Goal: Task Accomplishment & Management: Manage account settings

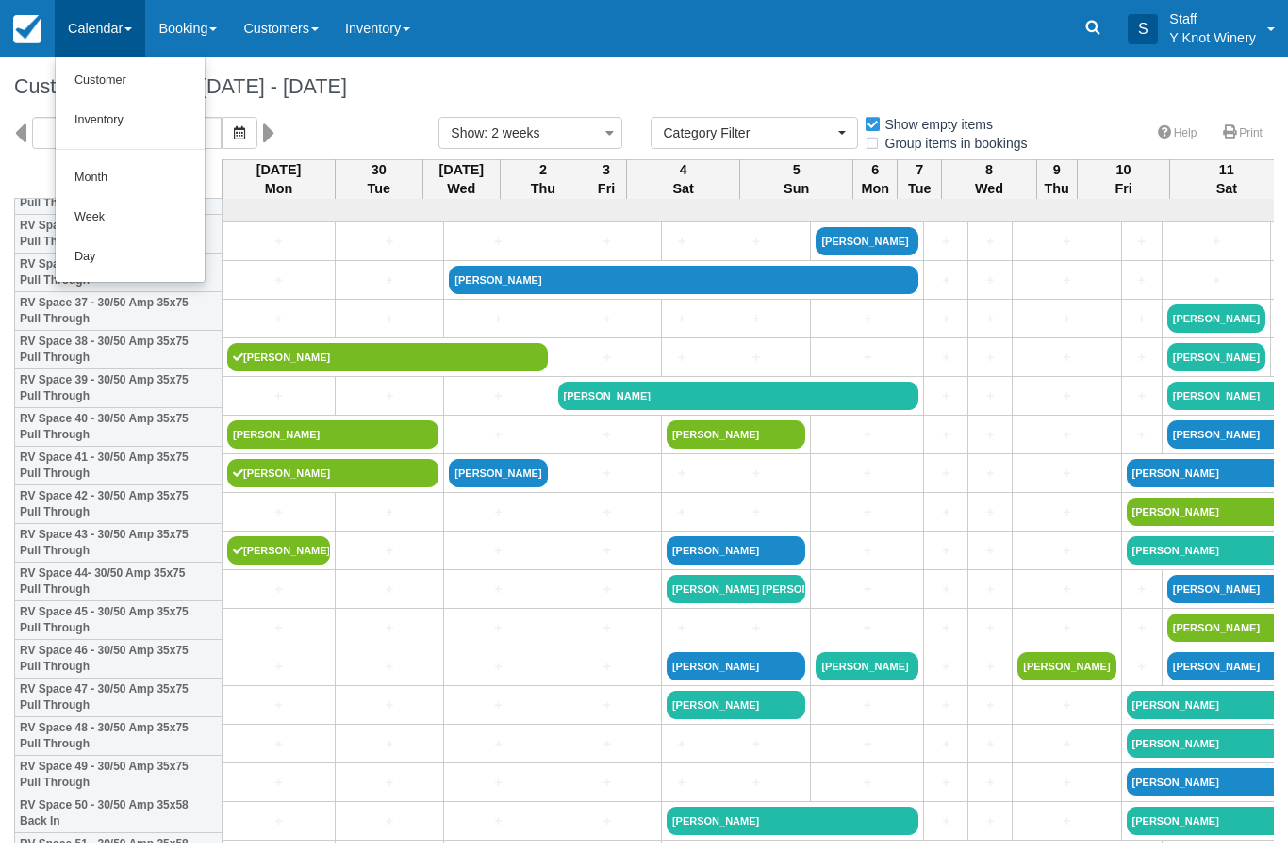
select select
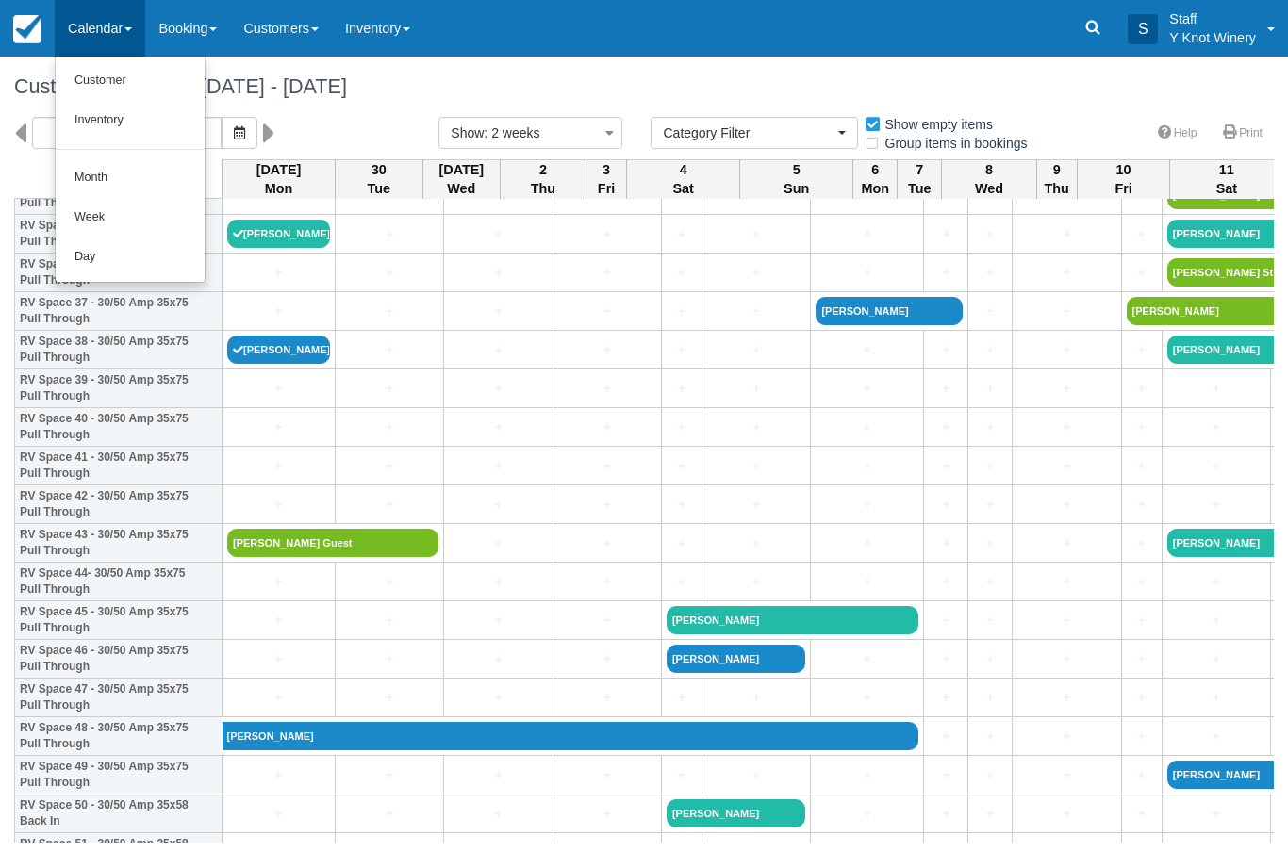
click at [99, 75] on link "Customer" at bounding box center [130, 81] width 149 height 40
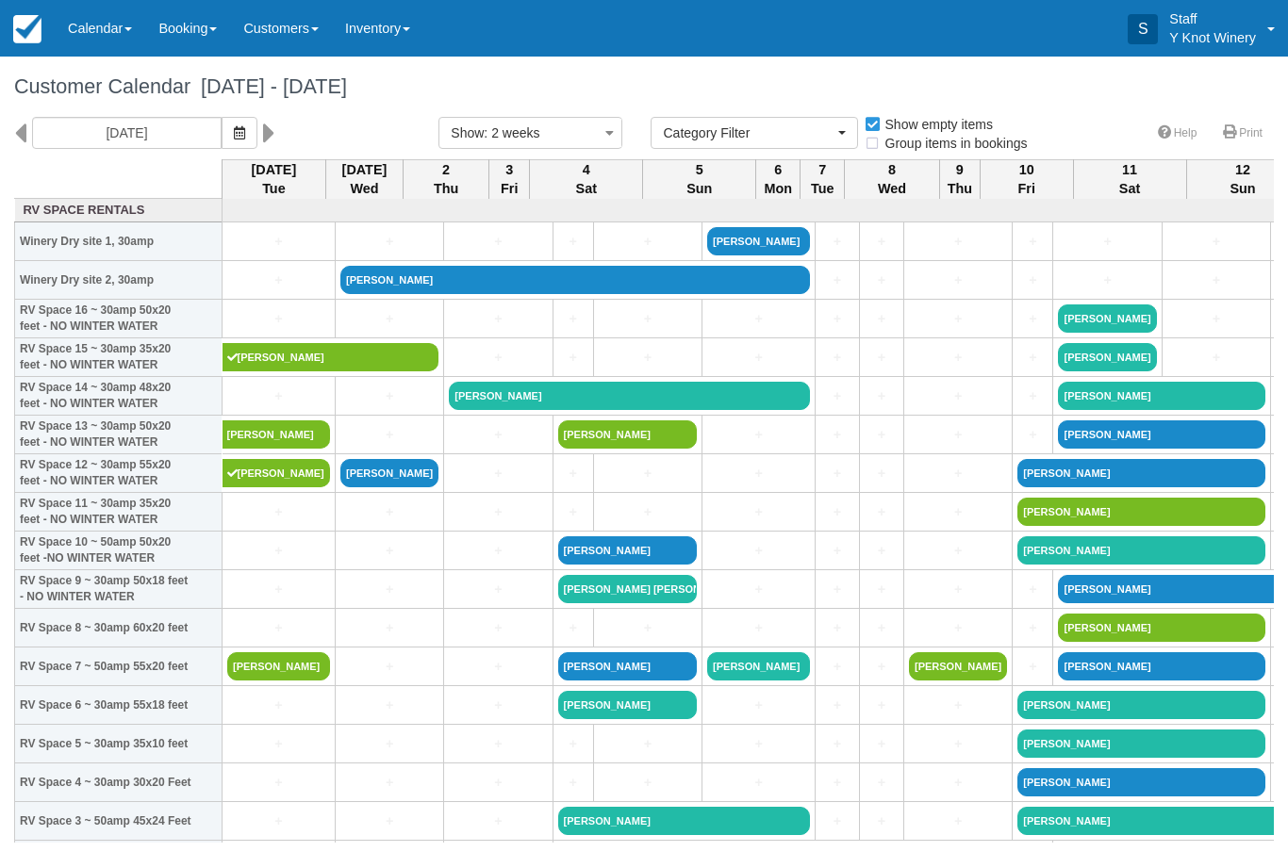
select select
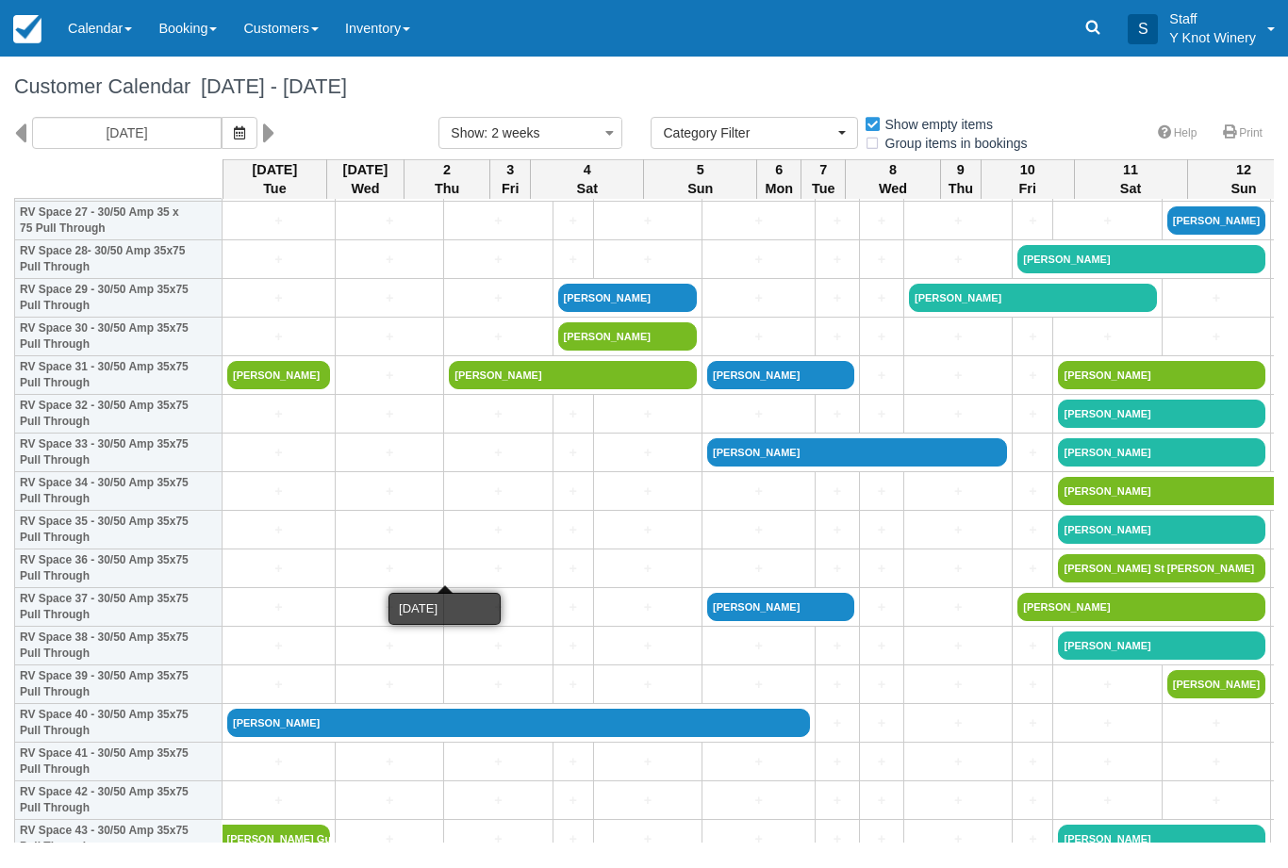
scroll to position [1103, 0]
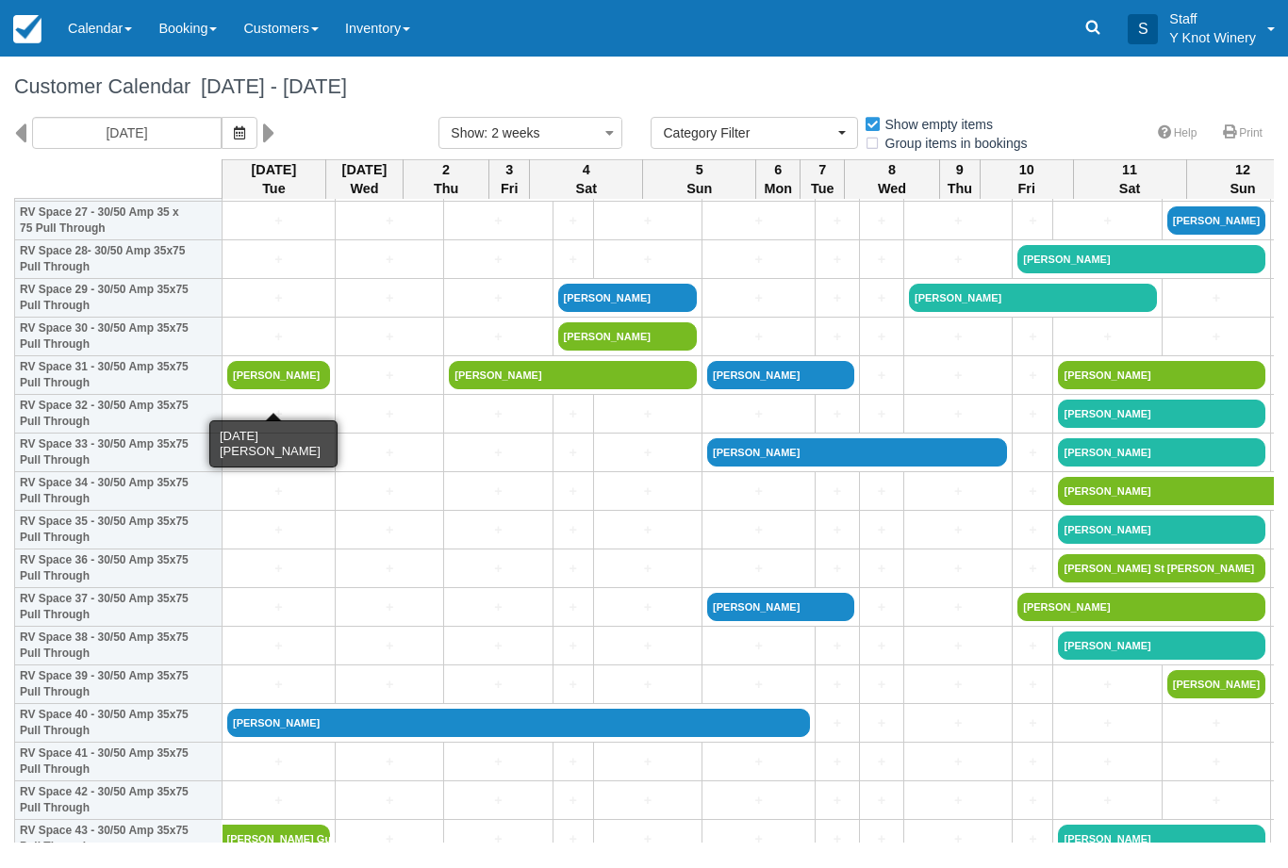
click at [259, 389] on link "[PERSON_NAME]" at bounding box center [278, 375] width 103 height 28
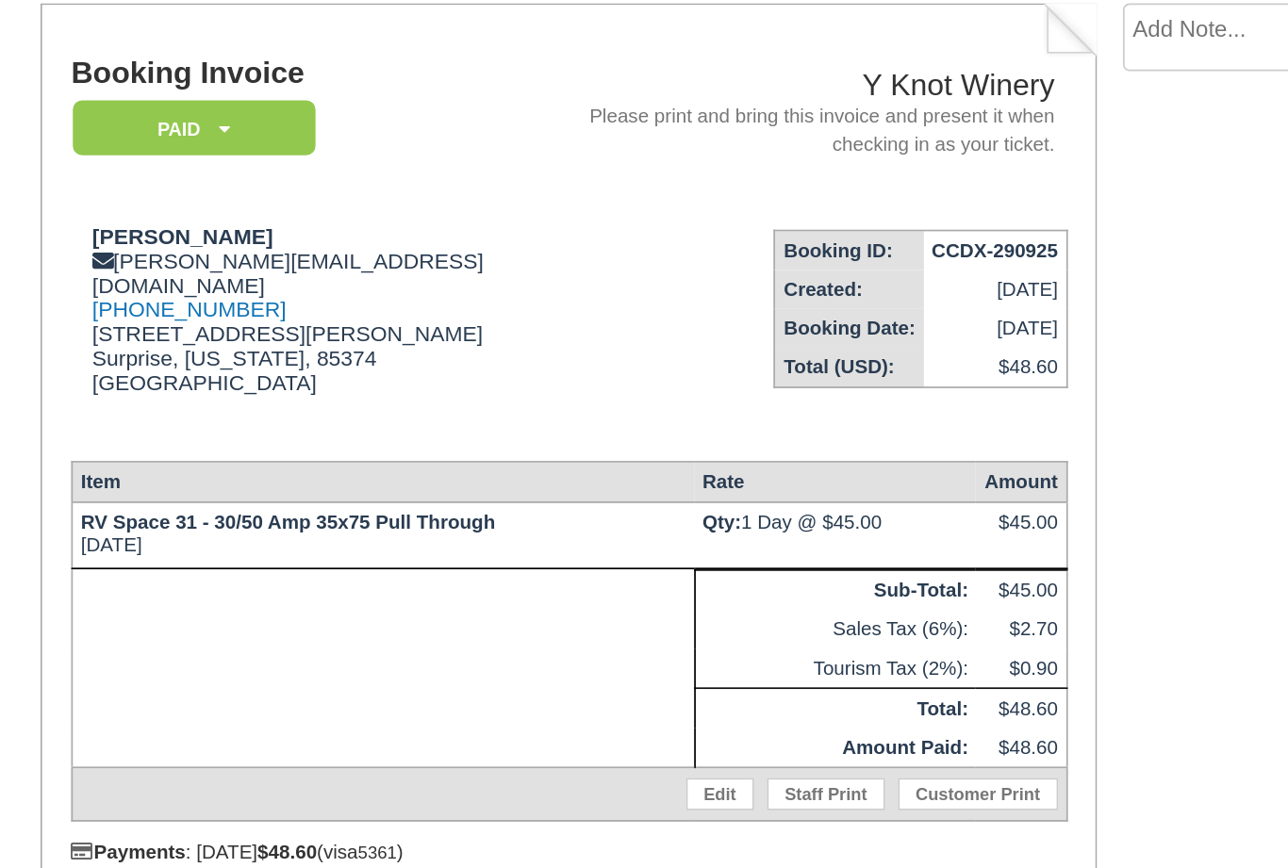
scroll to position [197, 266]
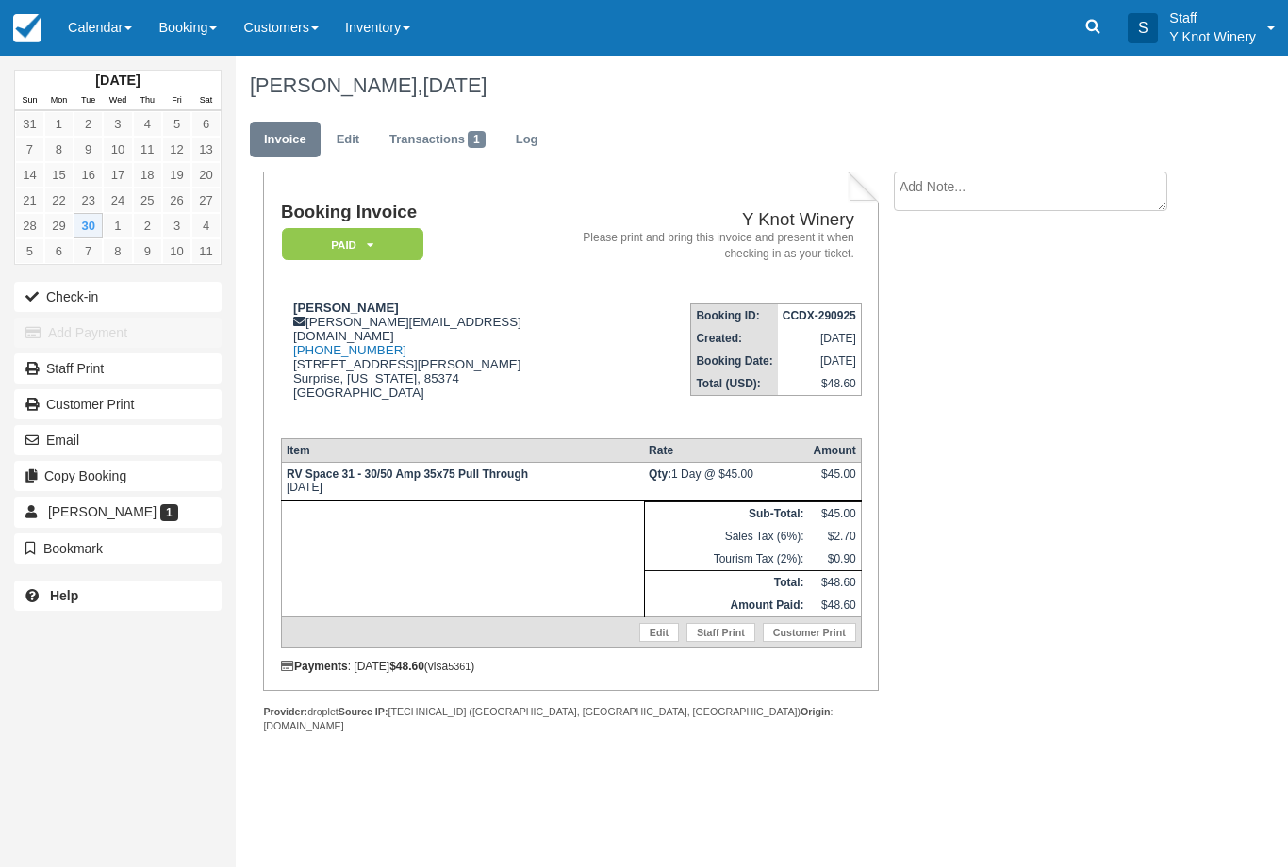
click at [80, 297] on button "Check-in" at bounding box center [117, 298] width 207 height 30
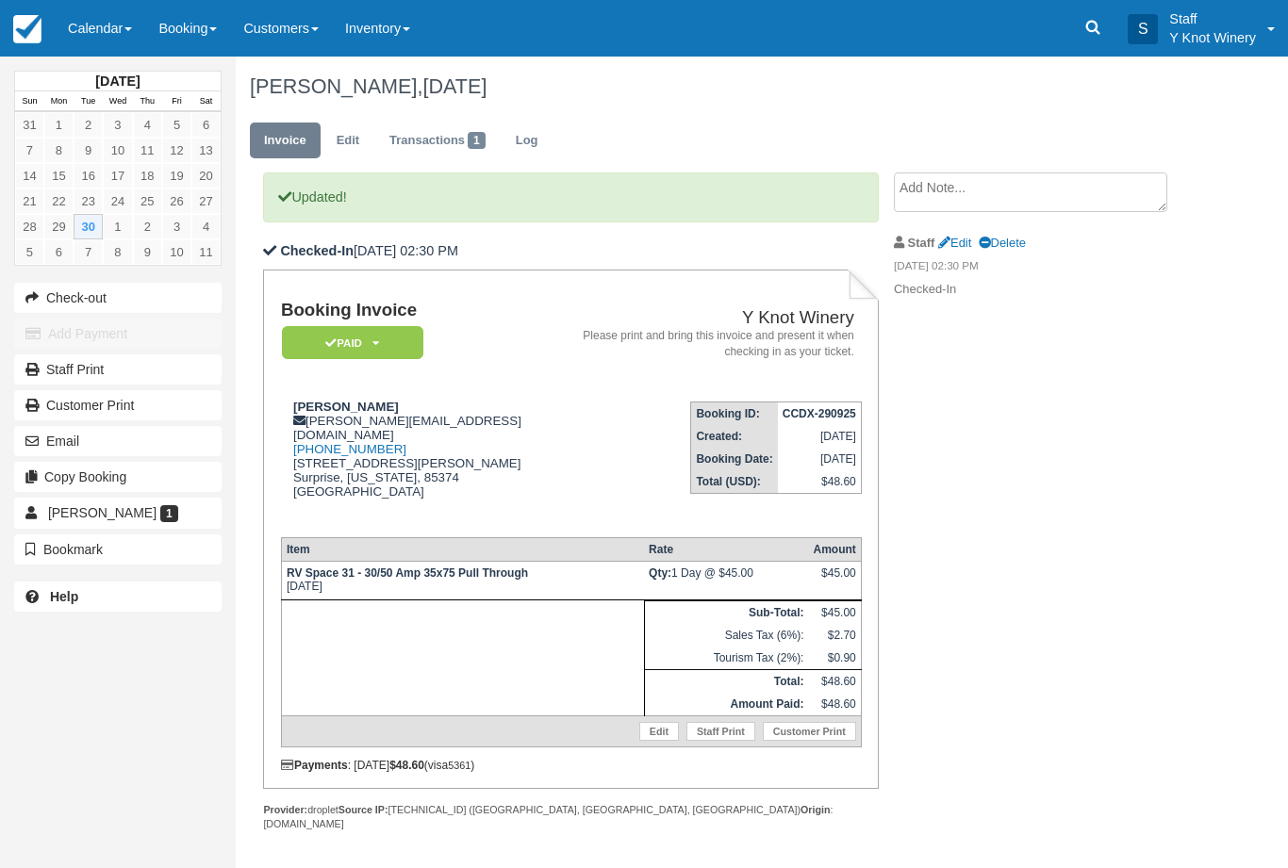
click at [96, 18] on link "Calendar" at bounding box center [100, 28] width 91 height 57
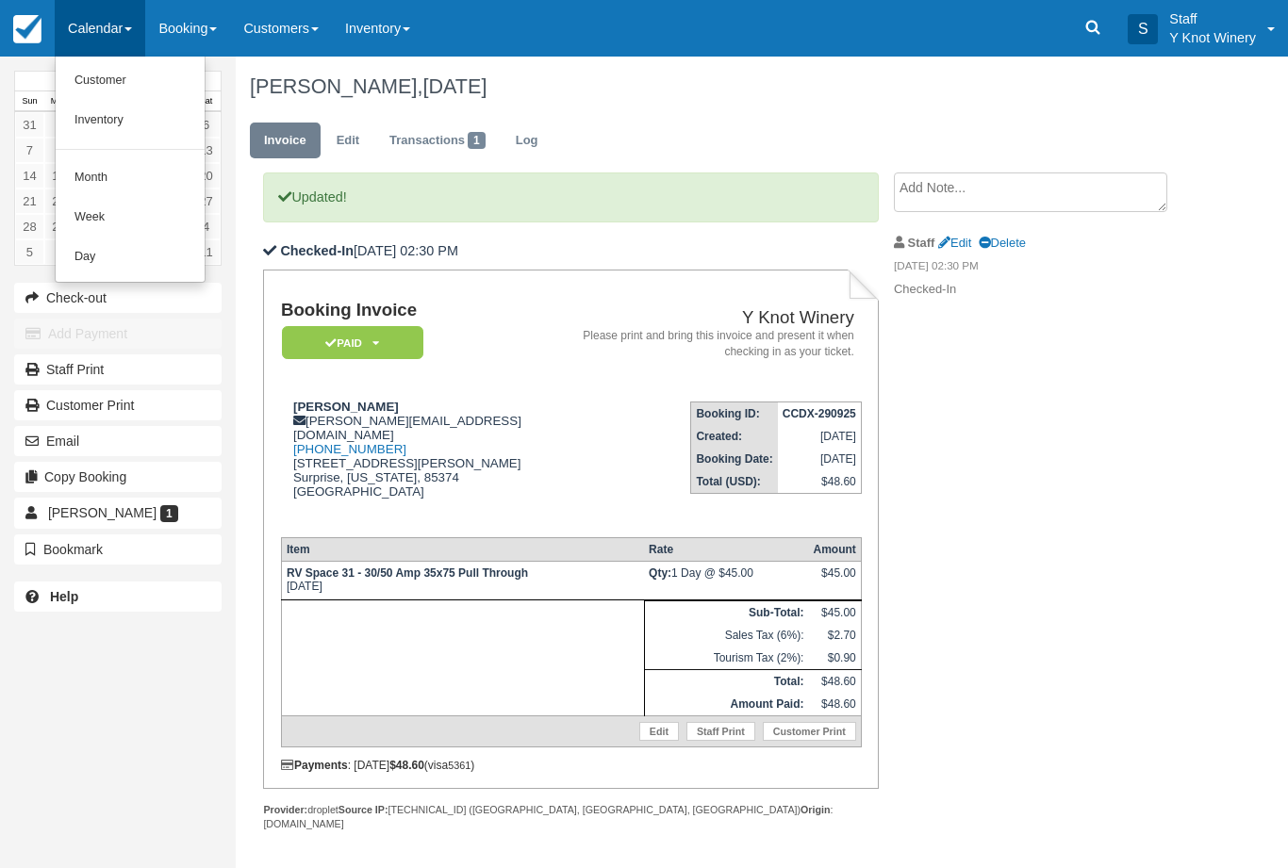
click at [97, 37] on div at bounding box center [644, 434] width 1288 height 868
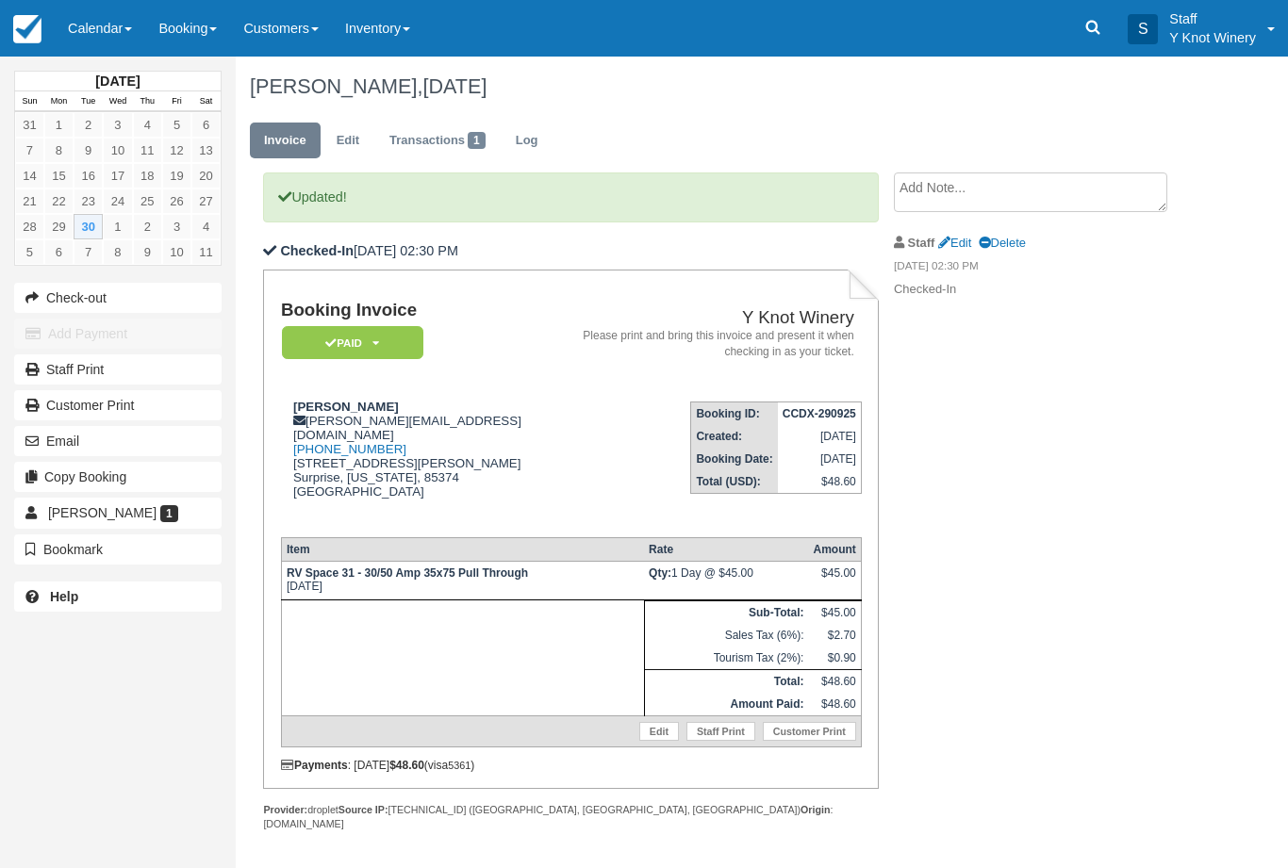
click at [118, 32] on link "Calendar" at bounding box center [100, 28] width 91 height 57
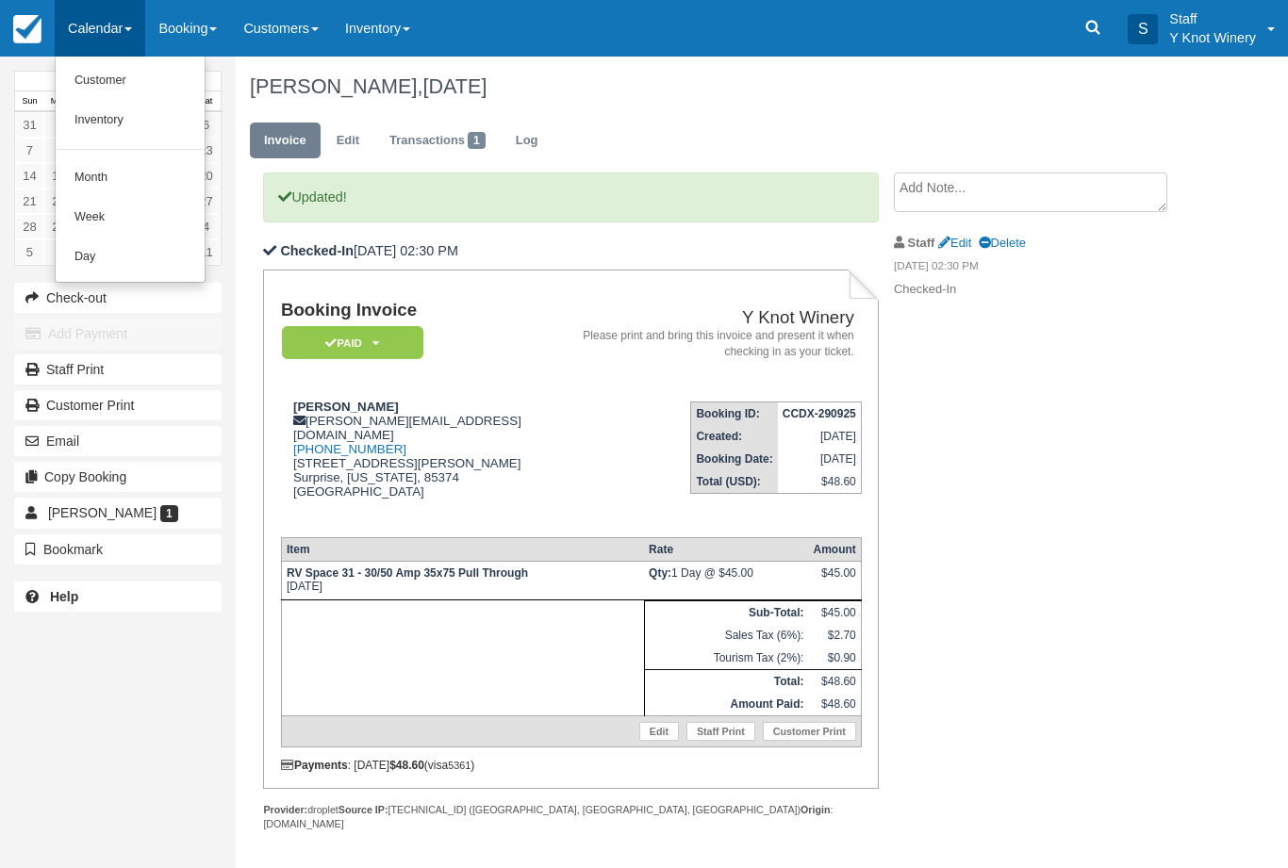
click at [124, 76] on link "Customer" at bounding box center [130, 81] width 149 height 40
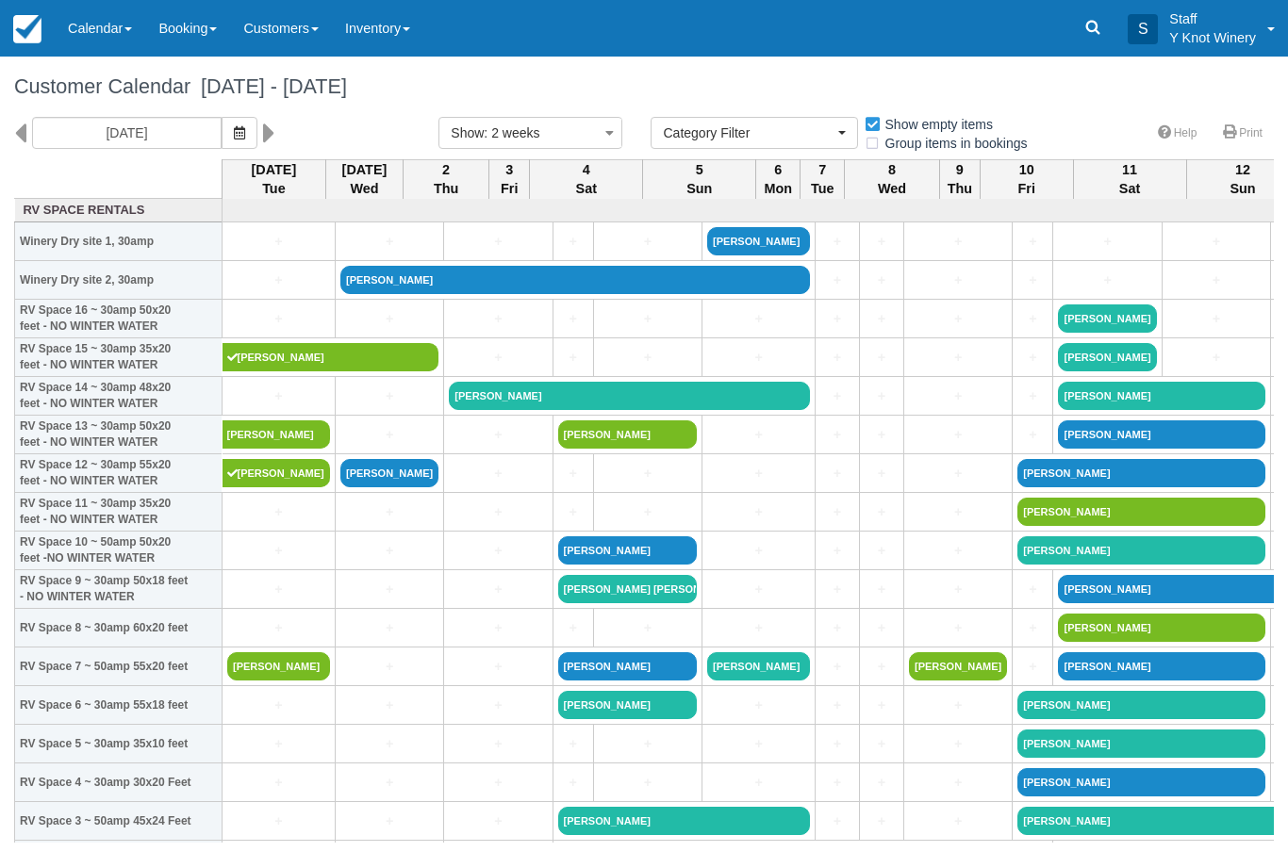
select select
click at [222, 129] on button "button" at bounding box center [240, 133] width 36 height 32
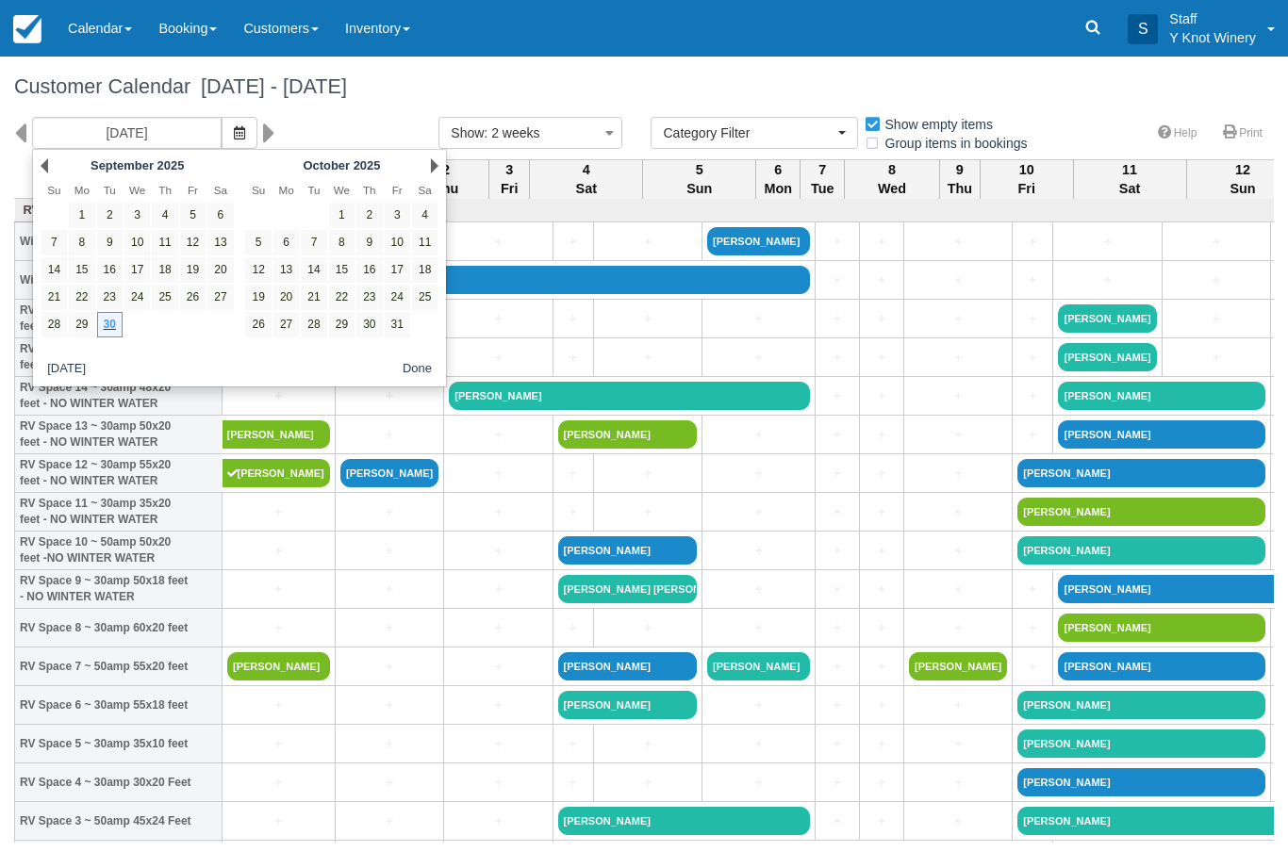
click at [116, 17] on link "Calendar" at bounding box center [100, 28] width 91 height 57
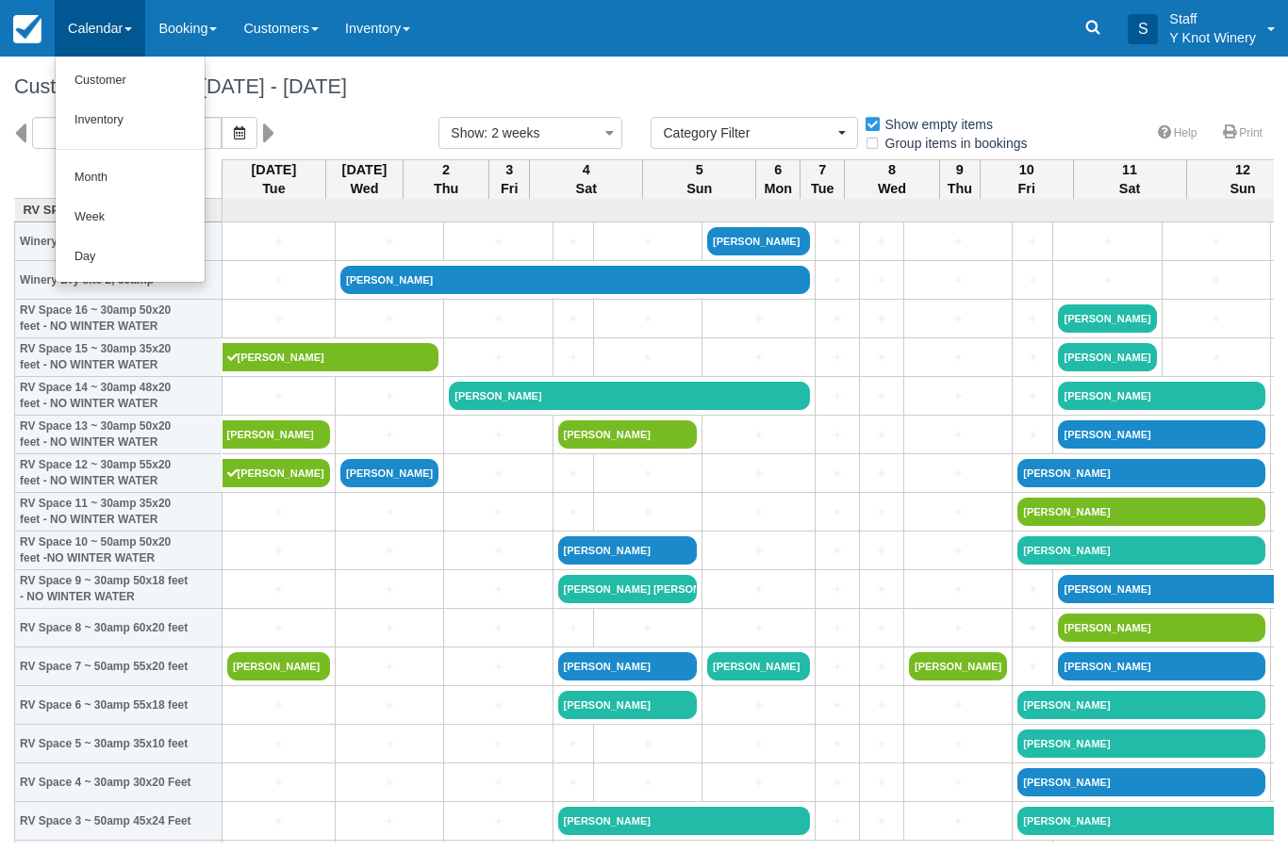
click at [117, 74] on link "Customer" at bounding box center [130, 81] width 149 height 40
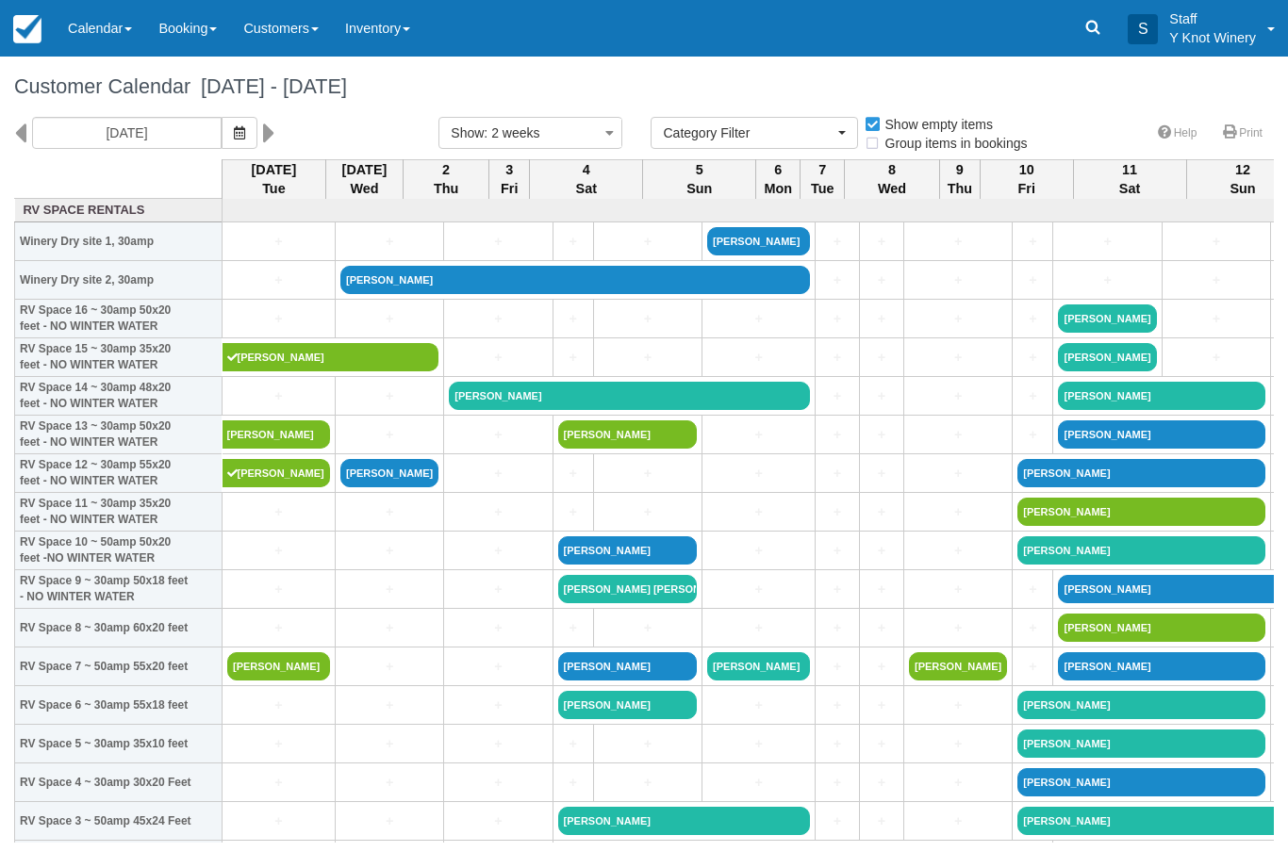
select select
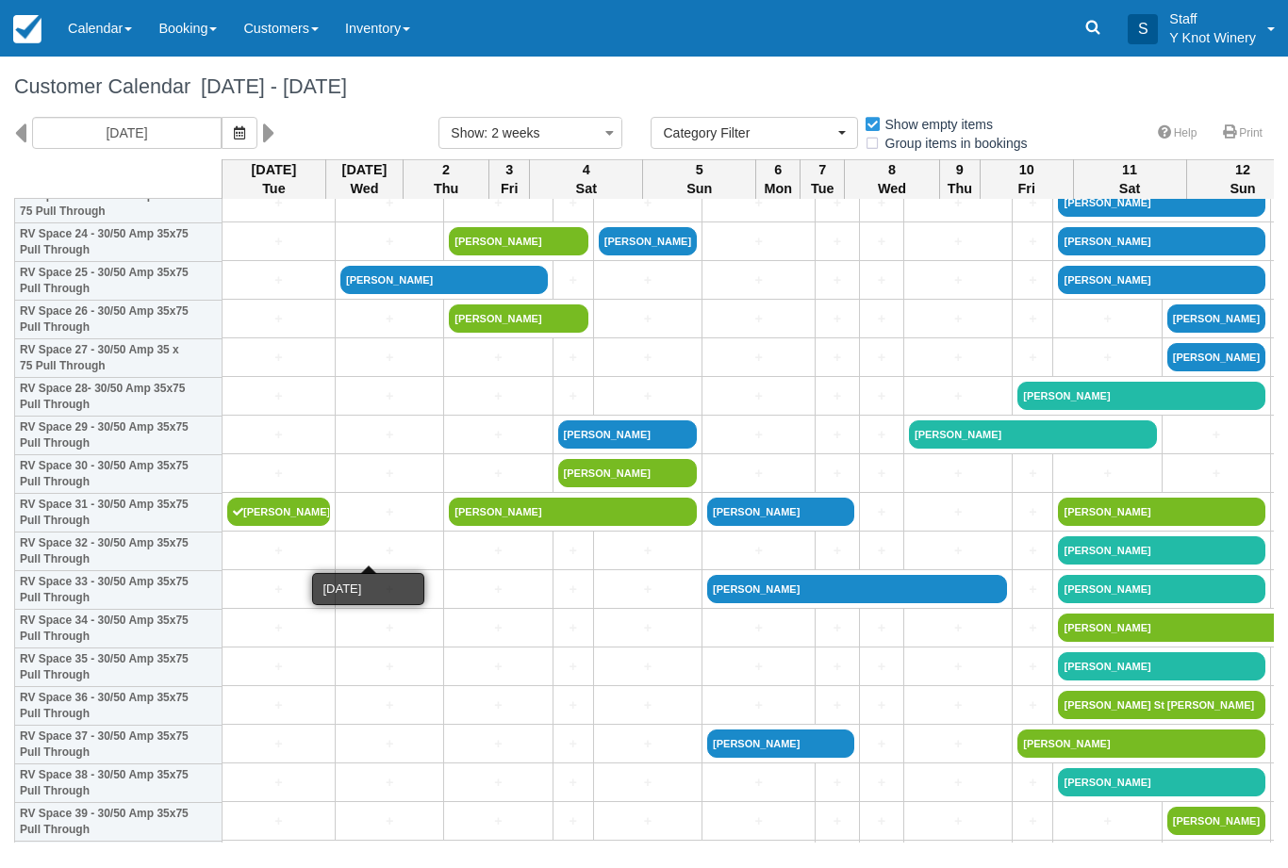
scroll to position [964, 0]
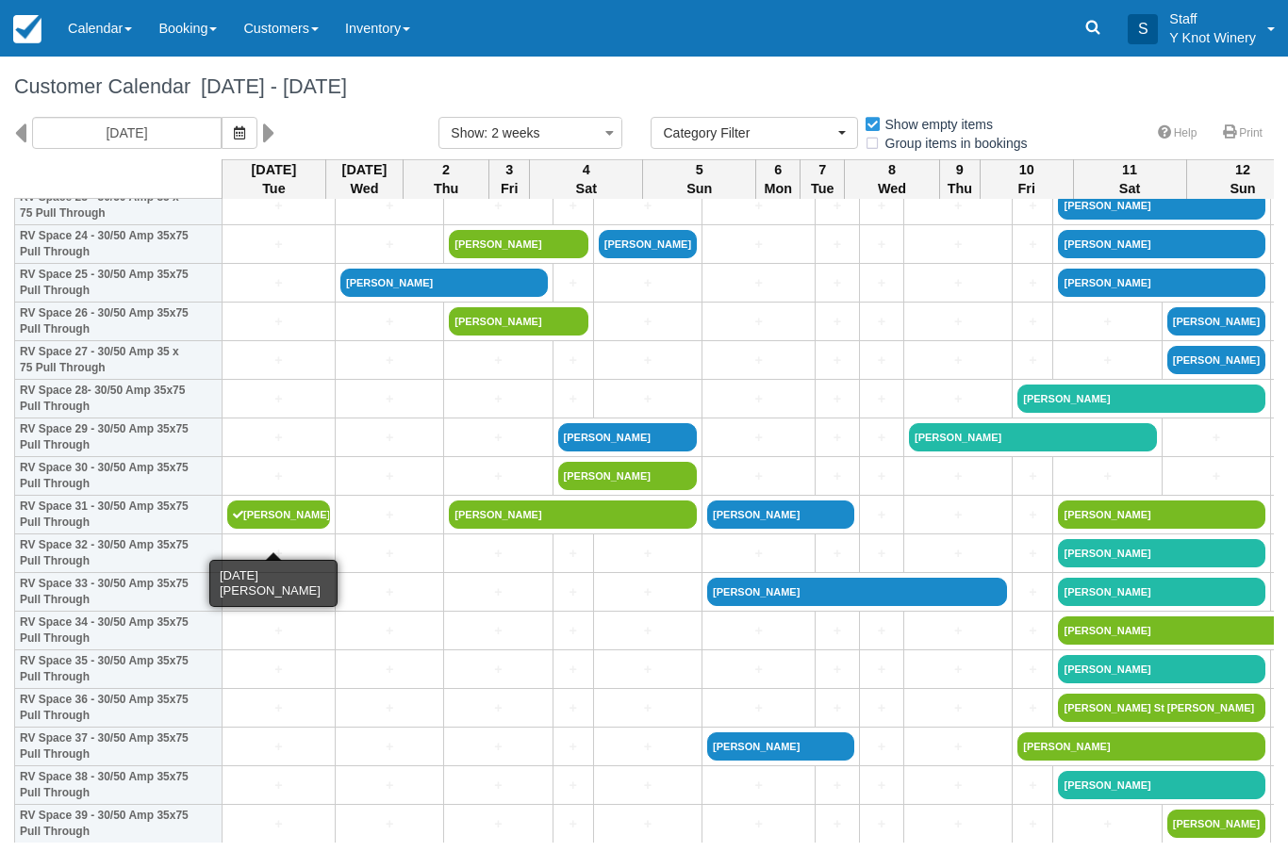
click at [282, 526] on link "[PERSON_NAME]" at bounding box center [278, 515] width 103 height 28
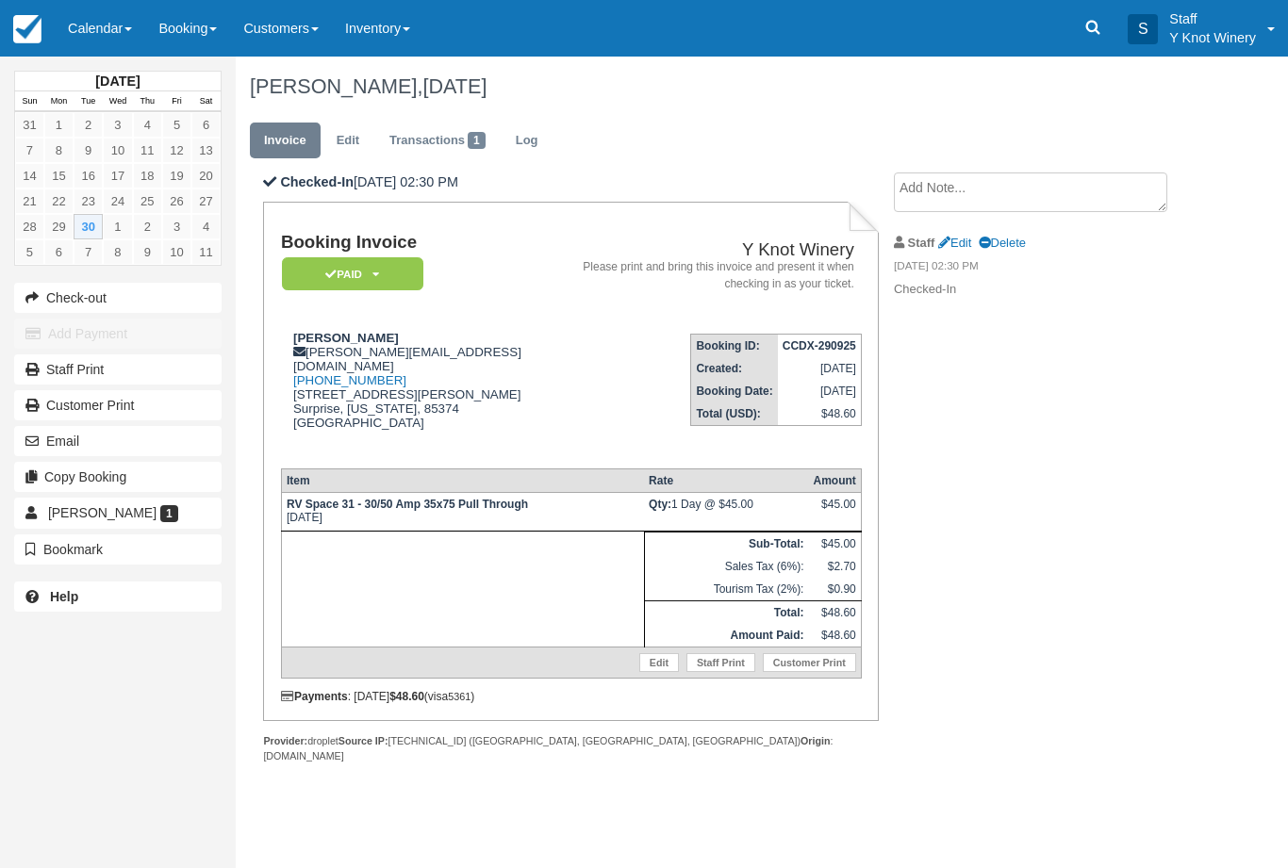
click at [654, 657] on link "Edit" at bounding box center [659, 662] width 40 height 19
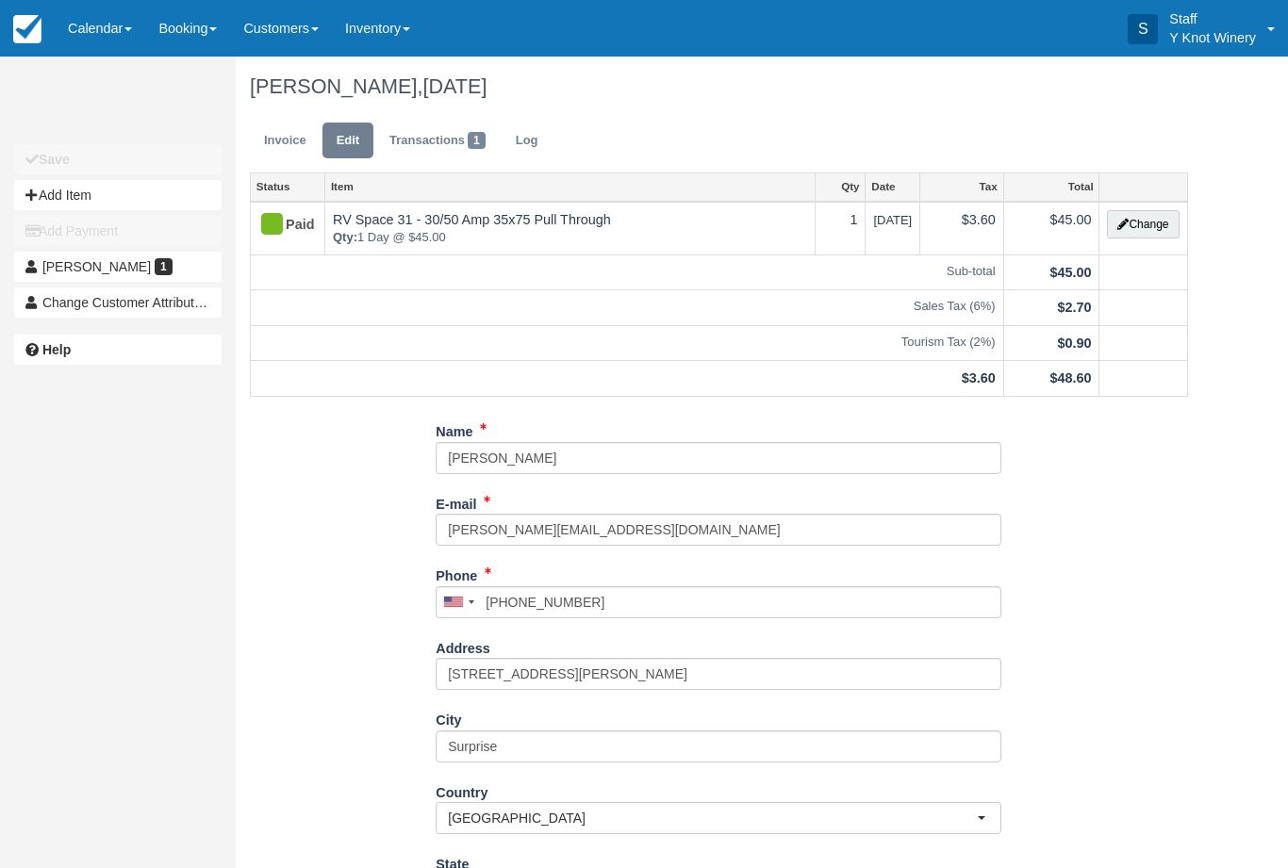
click at [1136, 227] on button "Change" at bounding box center [1143, 224] width 72 height 28
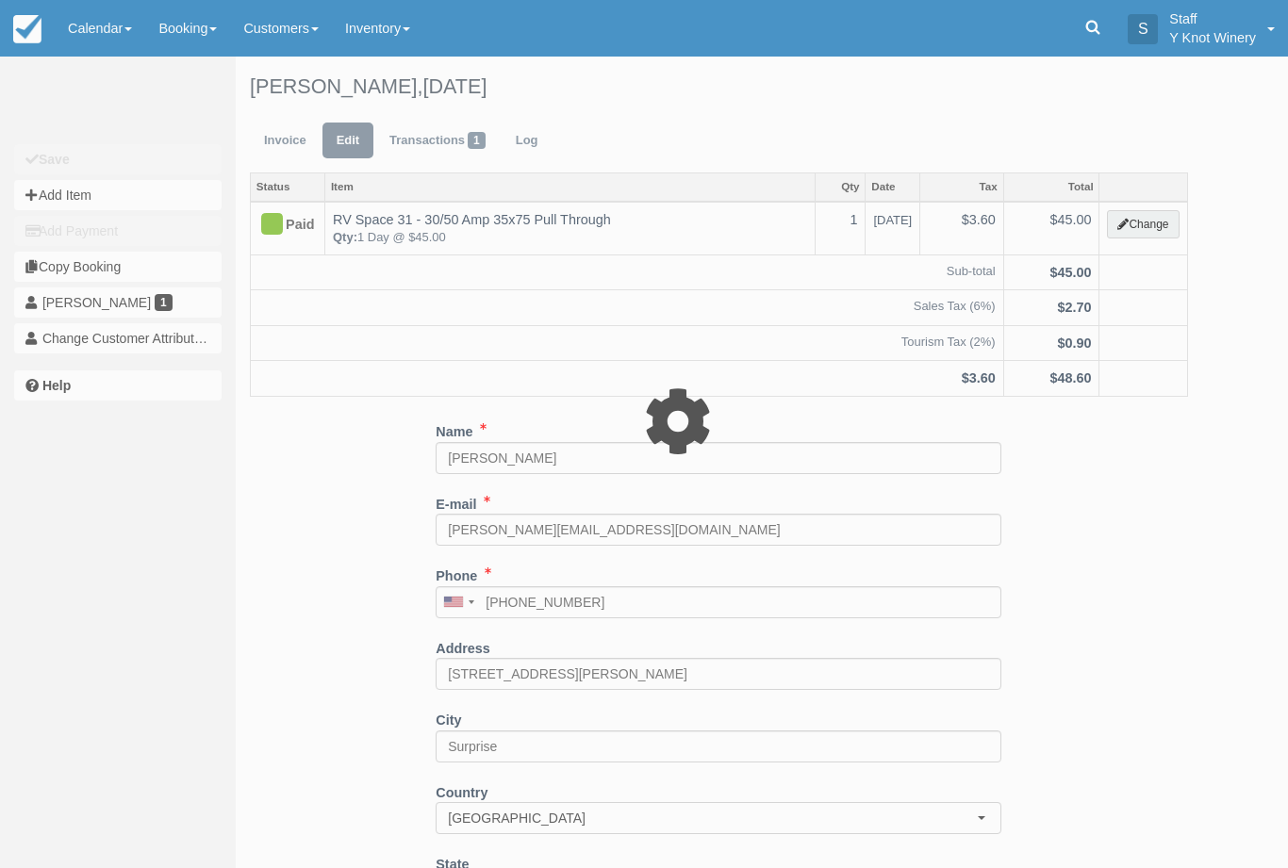
type input "45.00"
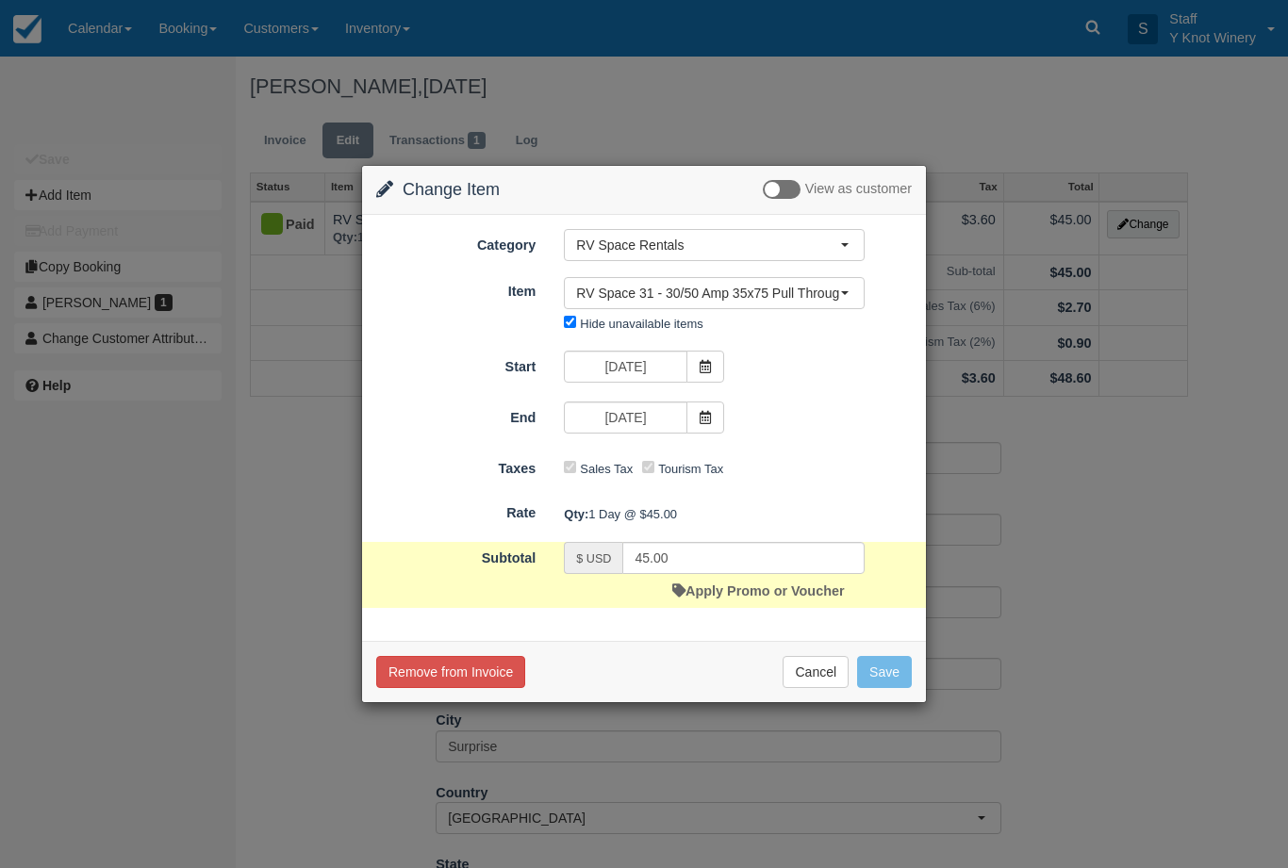
click at [711, 356] on span at bounding box center [705, 367] width 38 height 32
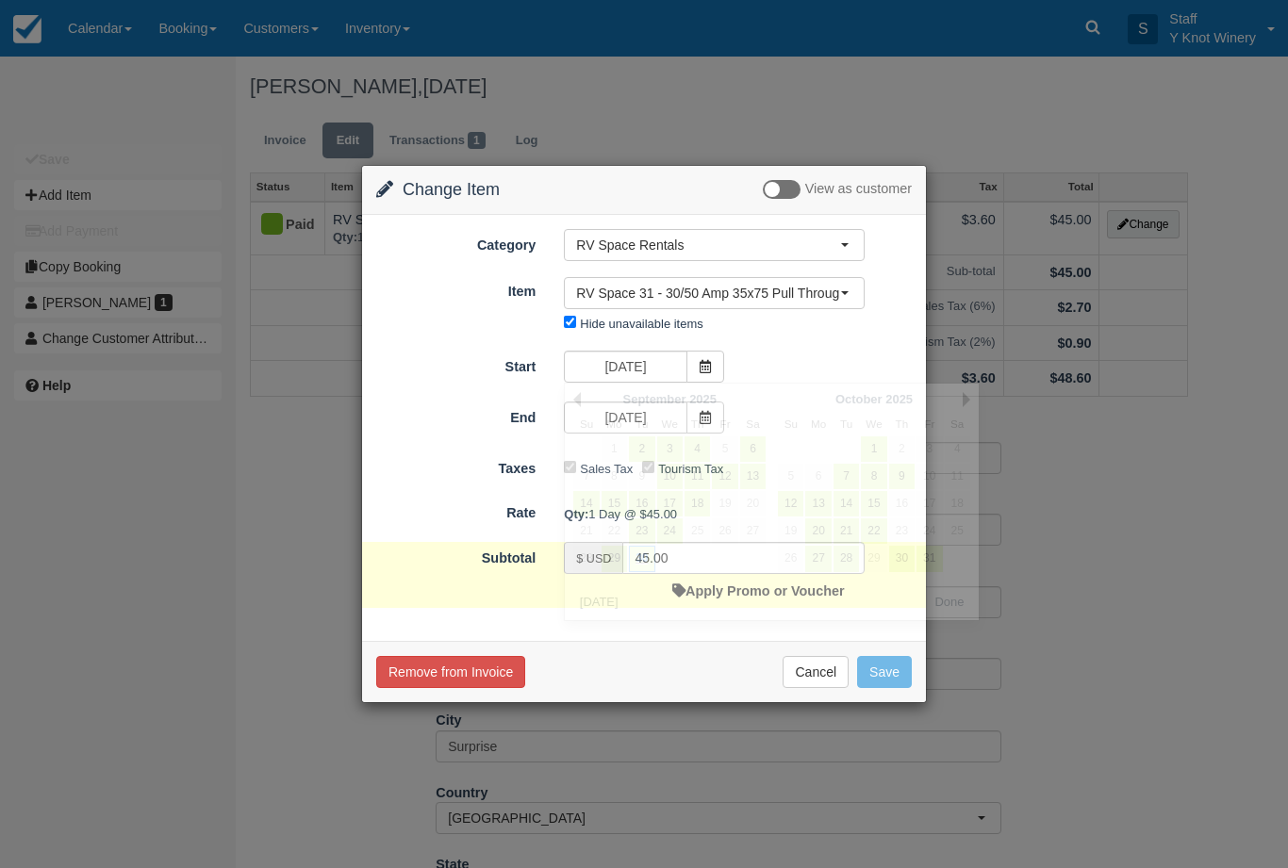
click at [838, 281] on button "RV Space 31 - 30/50 Amp 35x75 Pull Through" at bounding box center [714, 293] width 301 height 32
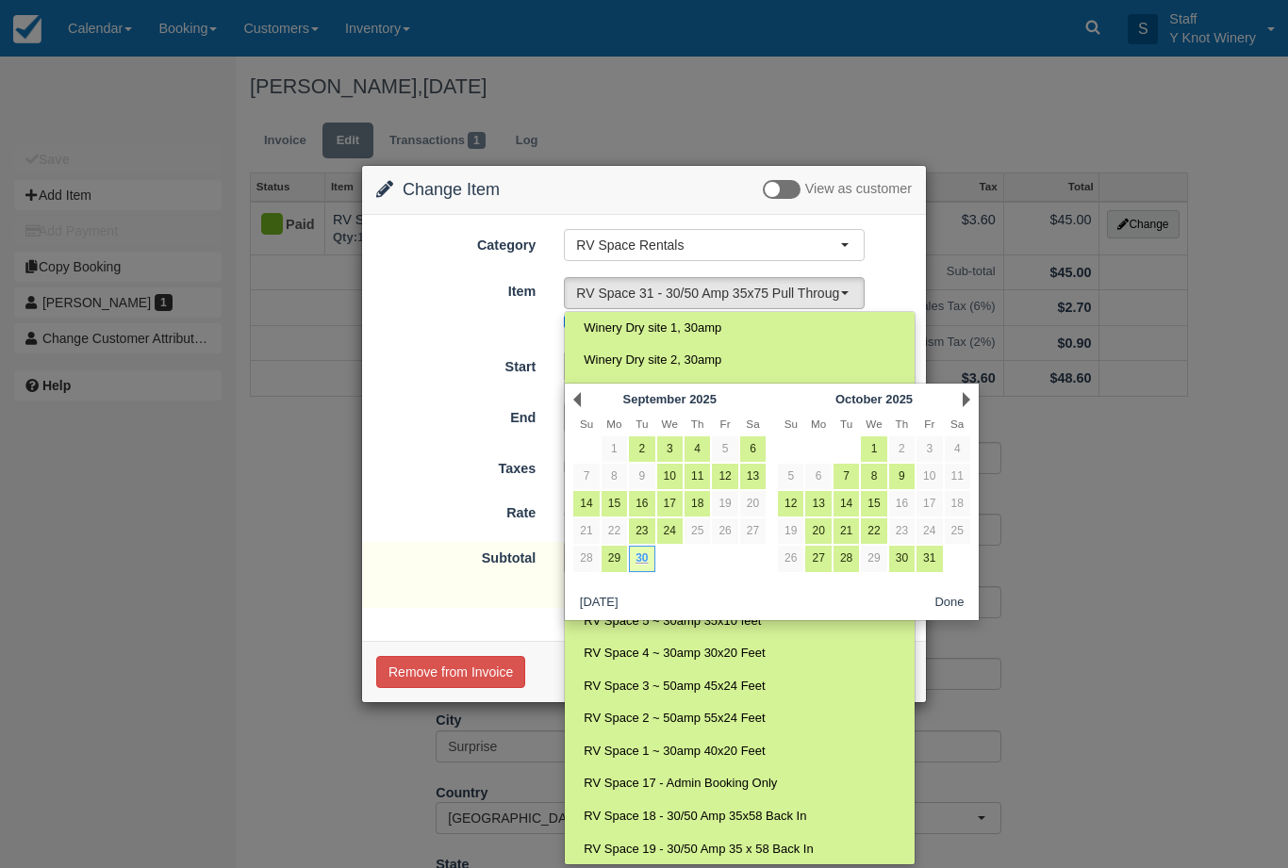
scroll to position [637, 0]
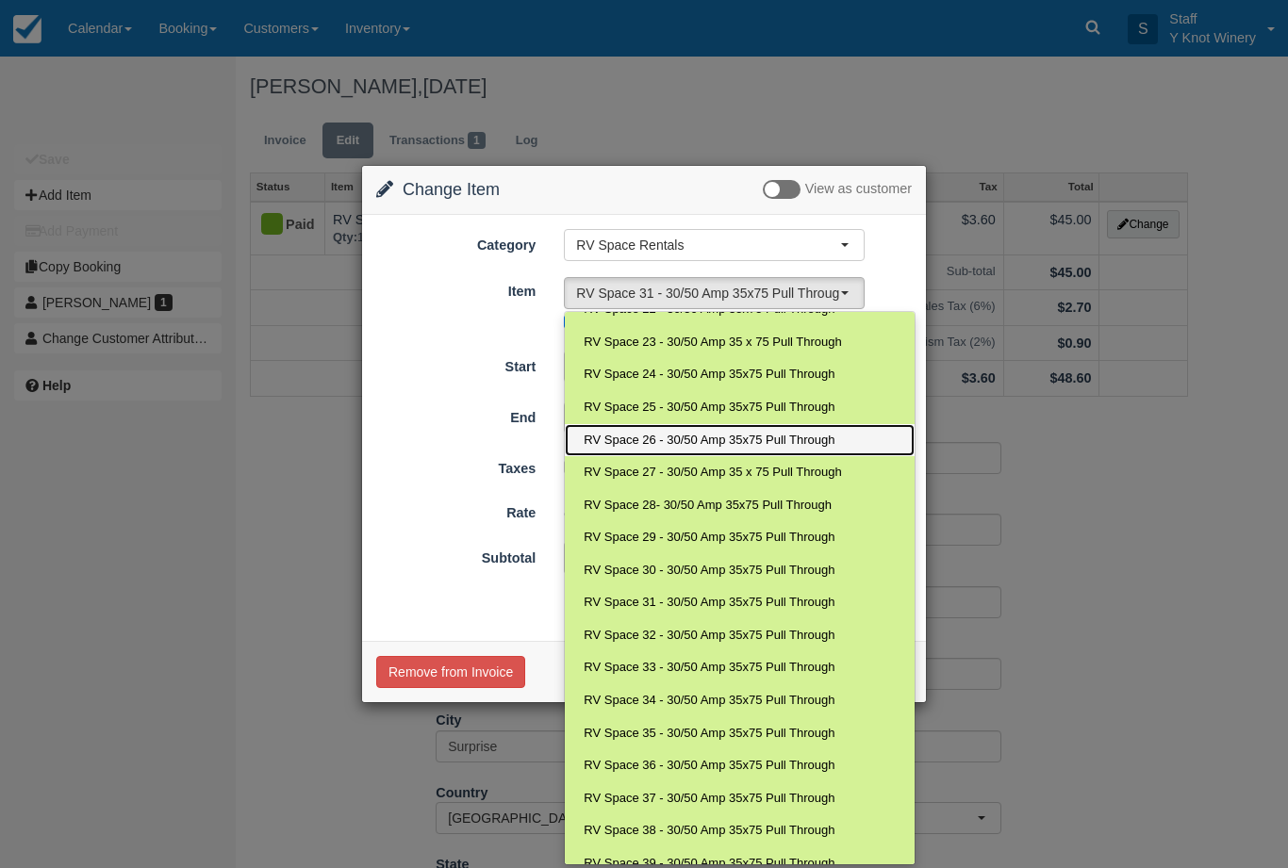
click at [730, 432] on span "RV Space 26 - 30/50 Amp 35x75 Pull Through" at bounding box center [709, 441] width 251 height 18
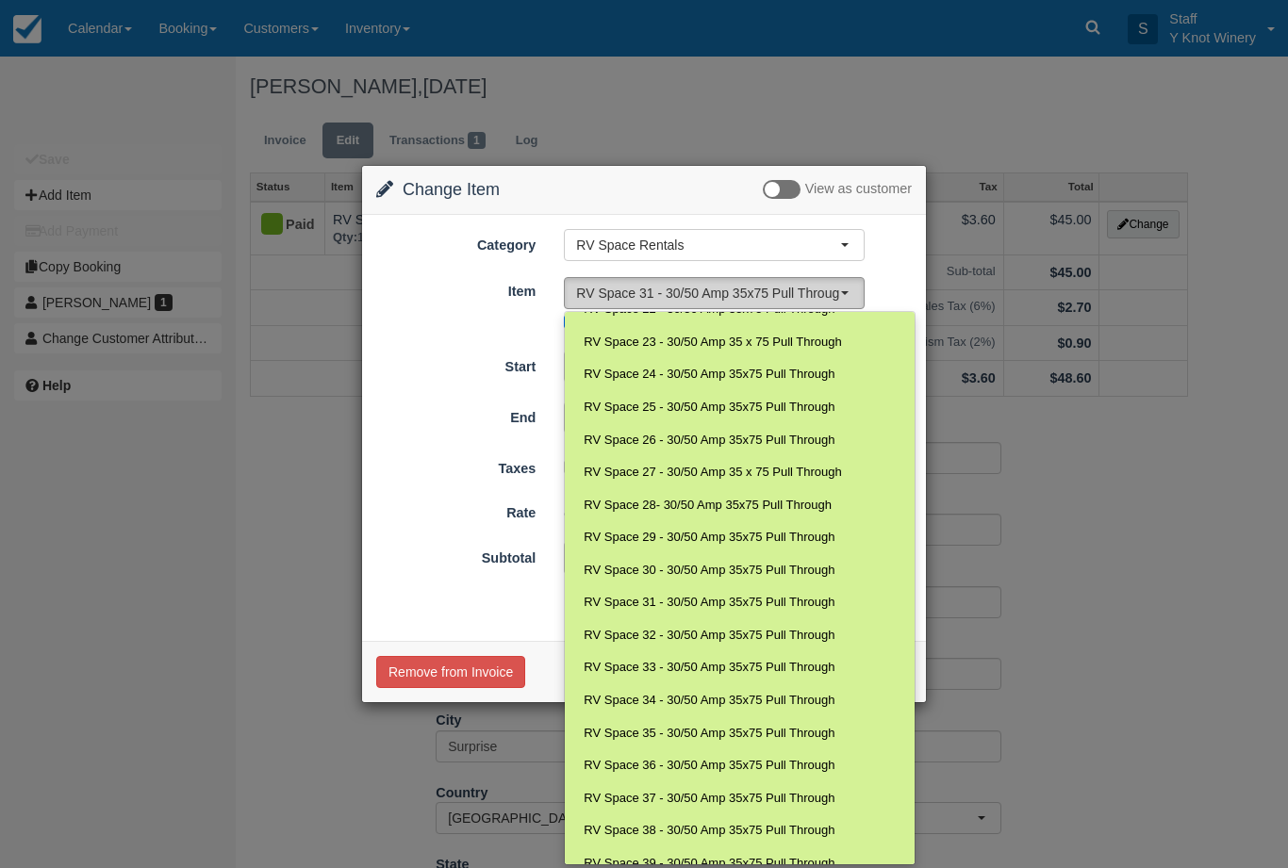
select select "78"
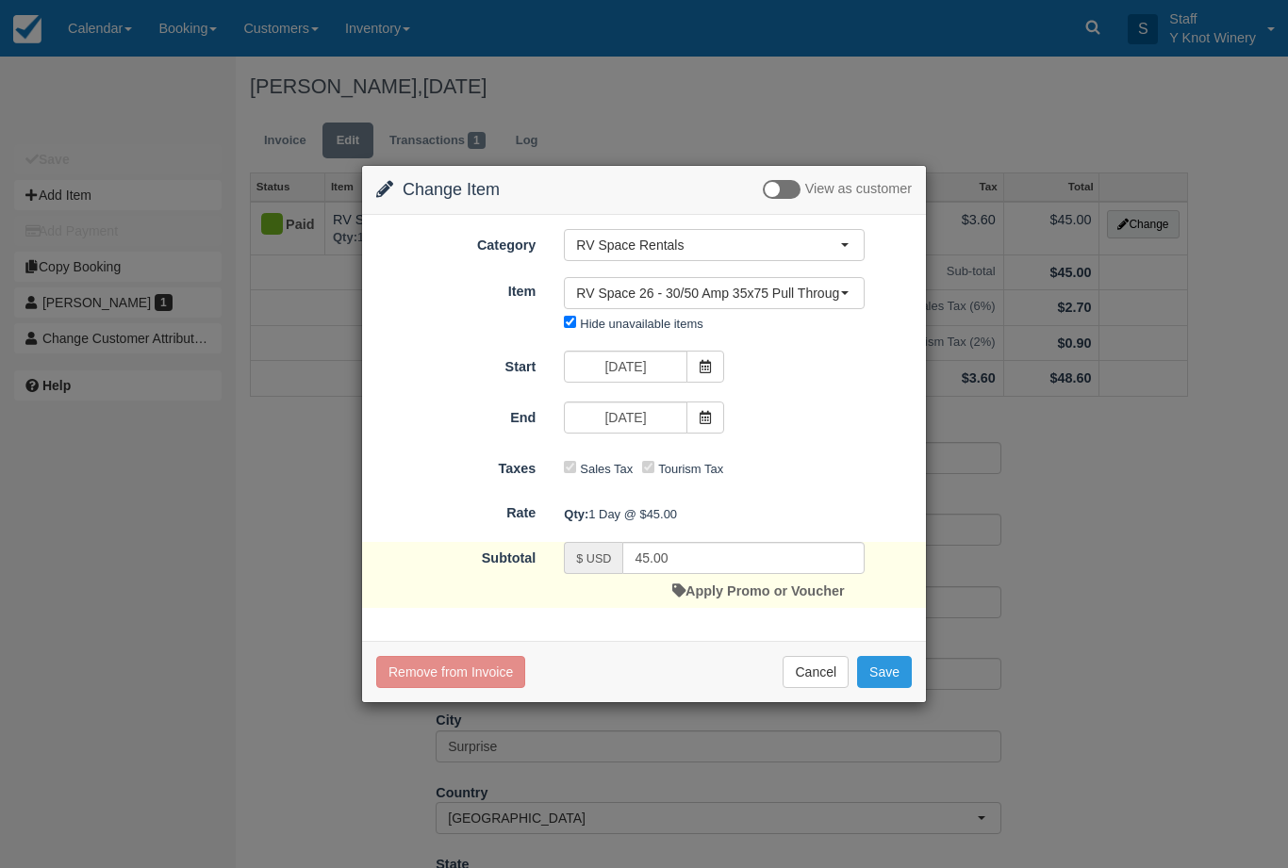
click at [890, 668] on button "Save" at bounding box center [884, 672] width 55 height 32
